Goal: Transaction & Acquisition: Purchase product/service

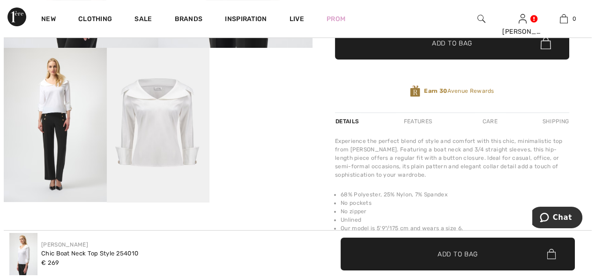
scroll to position [240, 0]
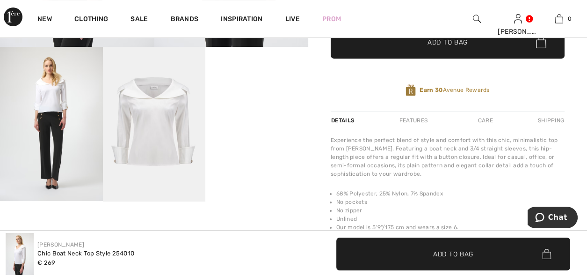
click at [153, 126] on img at bounding box center [154, 124] width 103 height 154
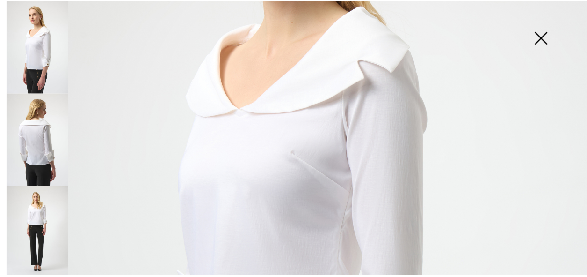
scroll to position [234, 0]
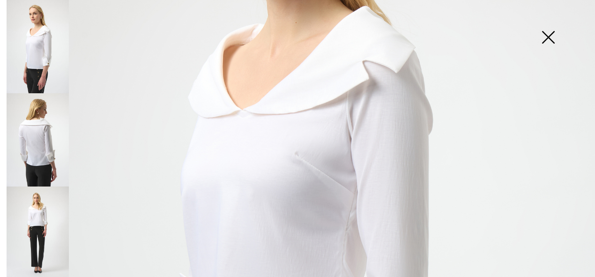
click at [551, 40] on img at bounding box center [547, 38] width 47 height 48
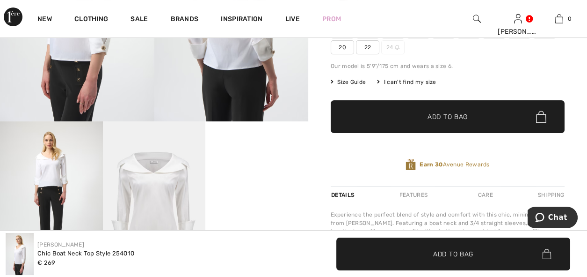
scroll to position [147, 0]
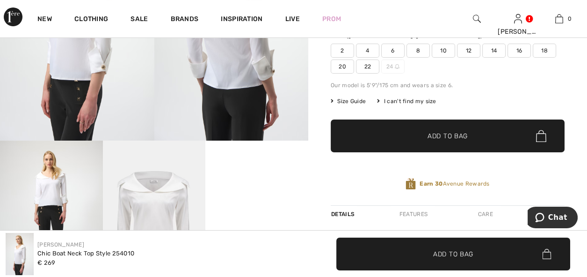
click at [368, 65] on span "22" at bounding box center [367, 66] width 23 height 14
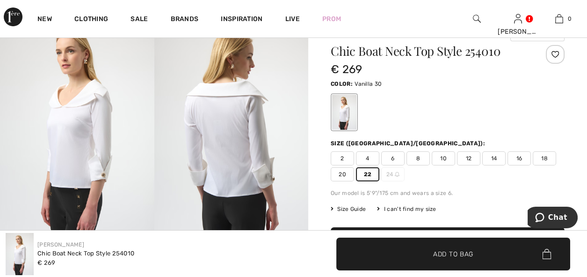
scroll to position [53, 0]
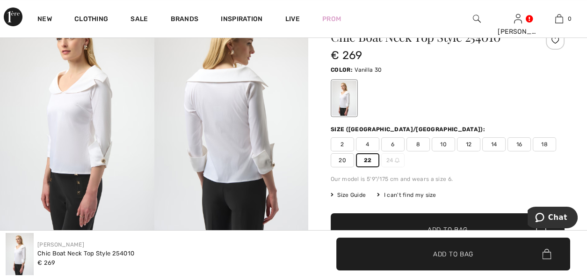
click at [552, 252] on span "✔ Added to Bag Add to Bag" at bounding box center [454, 253] width 234 height 33
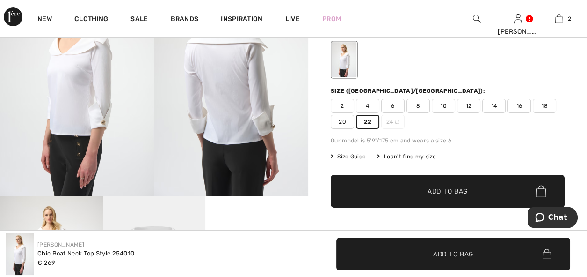
scroll to position [94, 0]
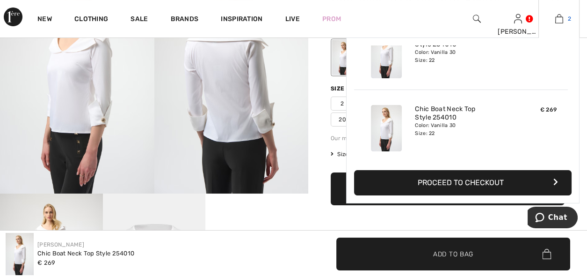
click at [558, 19] on img at bounding box center [560, 18] width 8 height 11
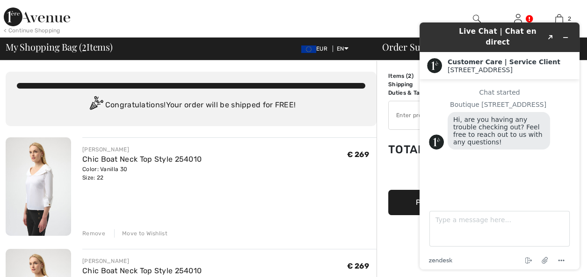
click at [187, 214] on div "[PERSON_NAME] Chic Boat Neck Top Style 254010 Color: Vanilla 30 Size: 22 Final …" at bounding box center [229, 187] width 294 height 100
click at [89, 231] on div "Remove" at bounding box center [93, 233] width 23 height 8
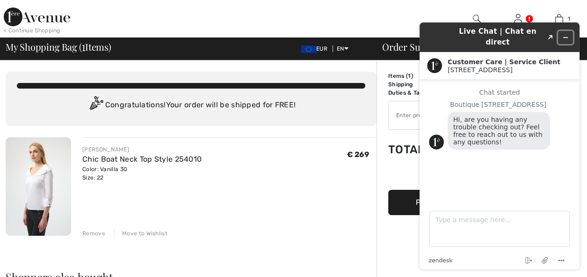
click at [569, 31] on button "Minimize widget" at bounding box center [565, 37] width 15 height 13
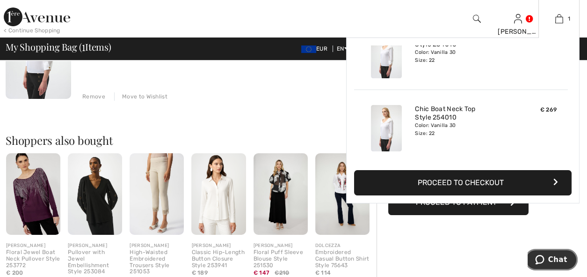
scroll to position [187, 0]
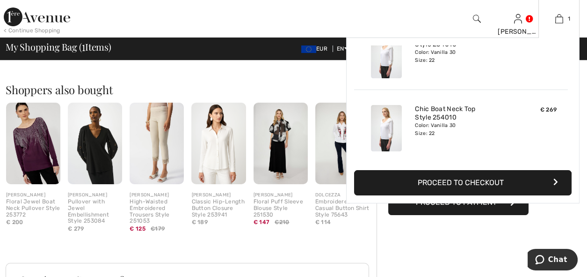
click at [475, 178] on button "Proceed to Checkout" at bounding box center [463, 182] width 218 height 25
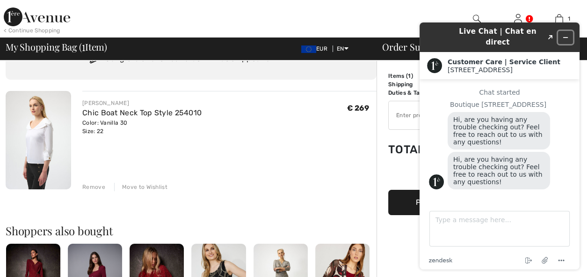
click at [564, 34] on icon "Minimize widget" at bounding box center [566, 37] width 7 height 7
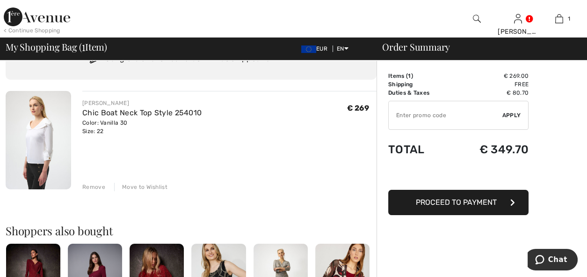
click at [94, 183] on div "Remove" at bounding box center [93, 187] width 23 height 8
